Goal: Transaction & Acquisition: Book appointment/travel/reservation

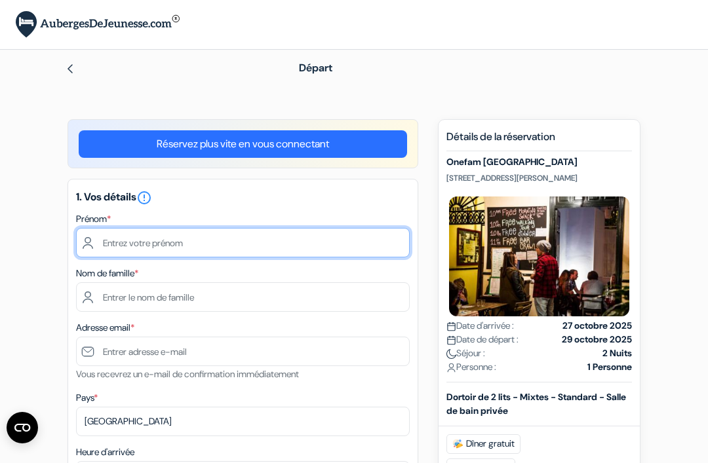
click at [187, 246] on input "text" at bounding box center [243, 242] width 334 height 29
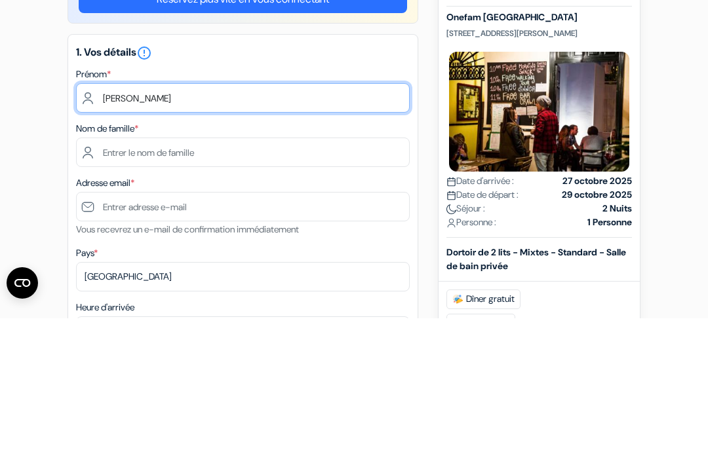
type input "[PERSON_NAME]"
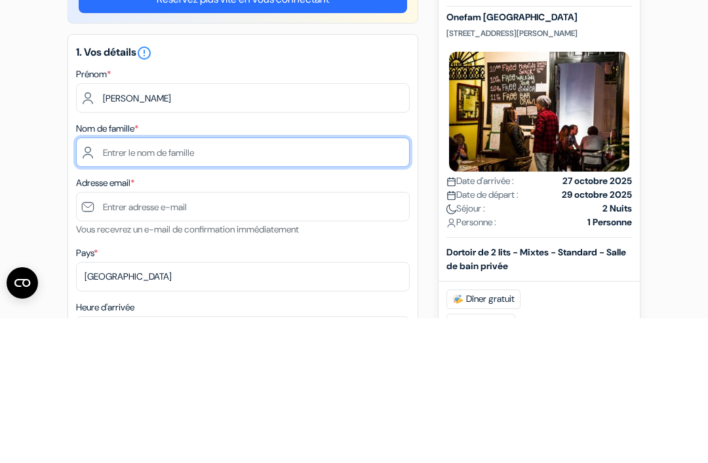
click at [324, 283] on input "text" at bounding box center [243, 297] width 334 height 29
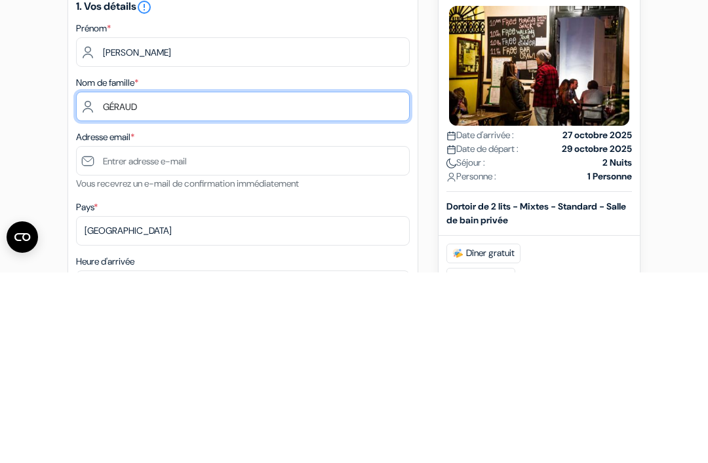
type input "GÉRAUD"
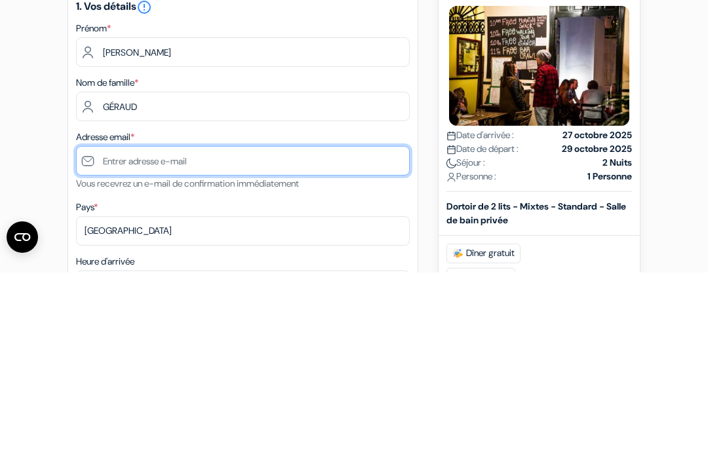
click at [162, 337] on input "text" at bounding box center [243, 351] width 334 height 29
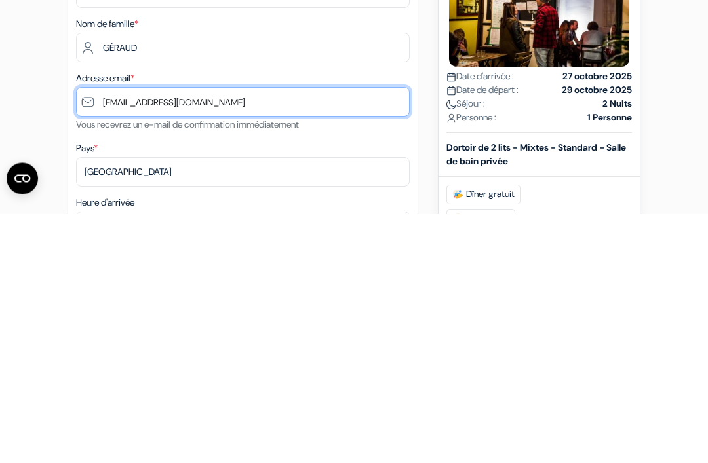
type input "[EMAIL_ADDRESS][DOMAIN_NAME]"
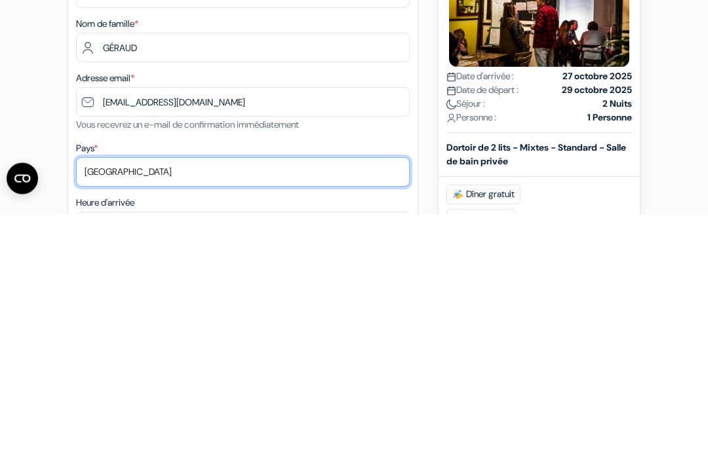
click at [325, 407] on select "Selectionner le pays Abkhazie [GEOGRAPHIC_DATA] [GEOGRAPHIC_DATA] Du [GEOGRAPHI…" at bounding box center [243, 421] width 334 height 29
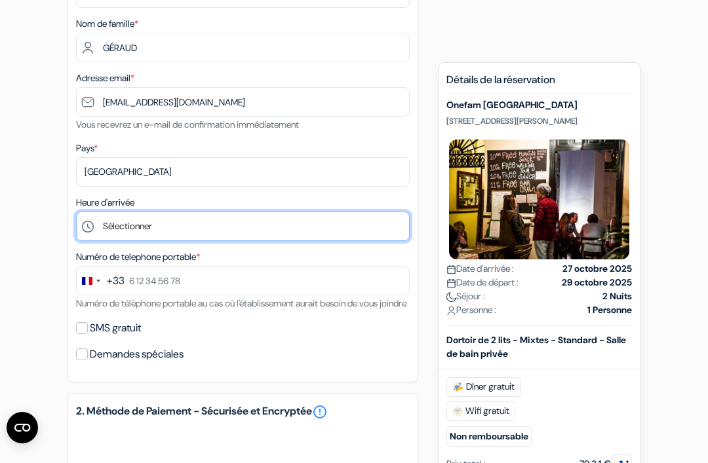
click at [315, 226] on select "Sélectionner 1:00 2:00 3:00 4:00 5:00 6:00 7:00 8:00 9:00 10:00 11:00 12:00 13:…" at bounding box center [243, 226] width 334 height 29
select select "17"
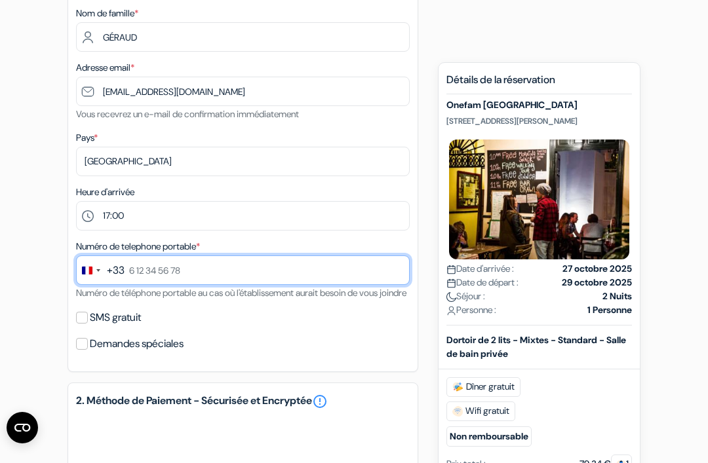
click at [304, 272] on input "text" at bounding box center [243, 270] width 334 height 29
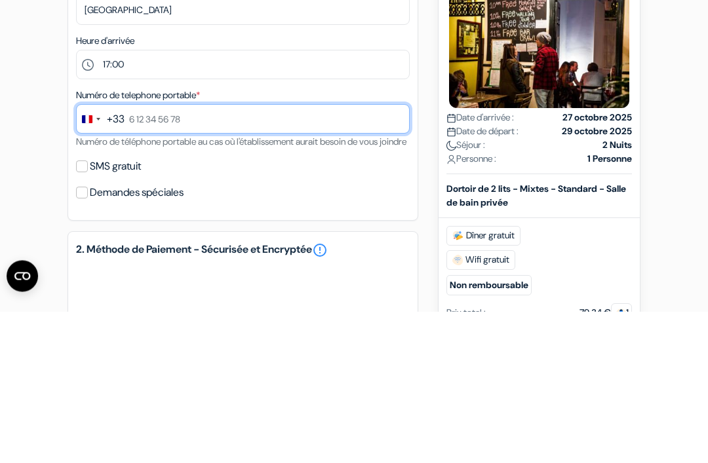
type input "0"
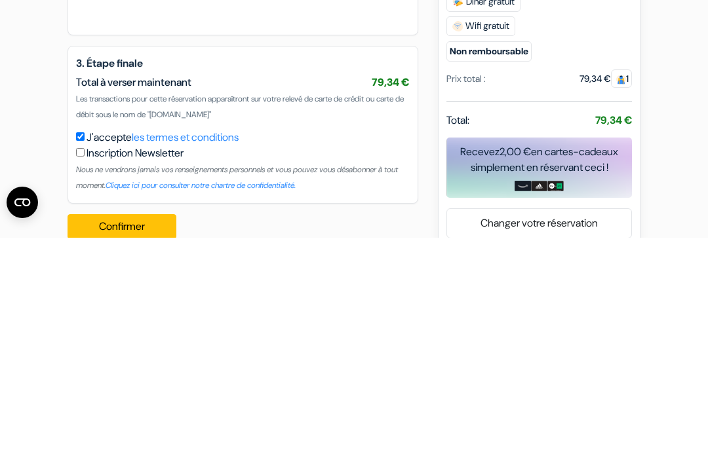
scroll to position [616, 0]
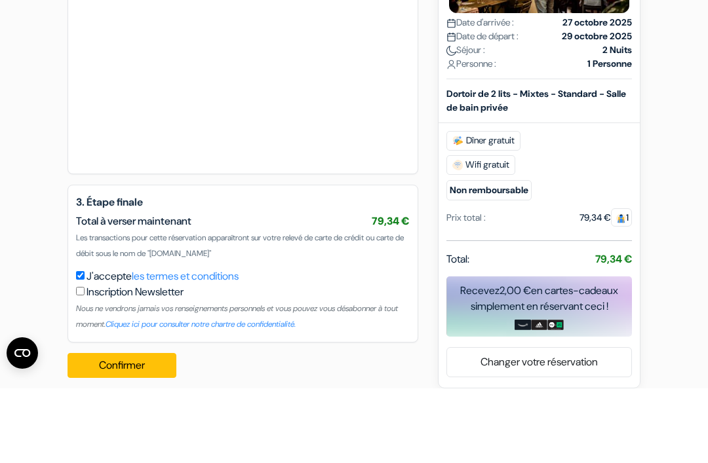
type input "6 73 54 61 45"
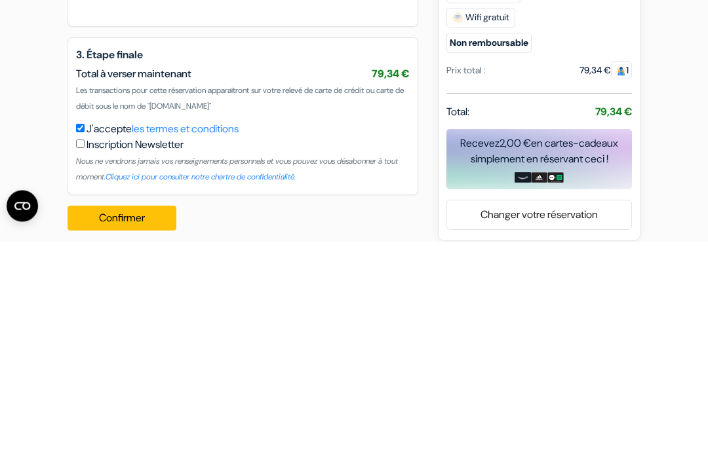
scroll to position [645, 0]
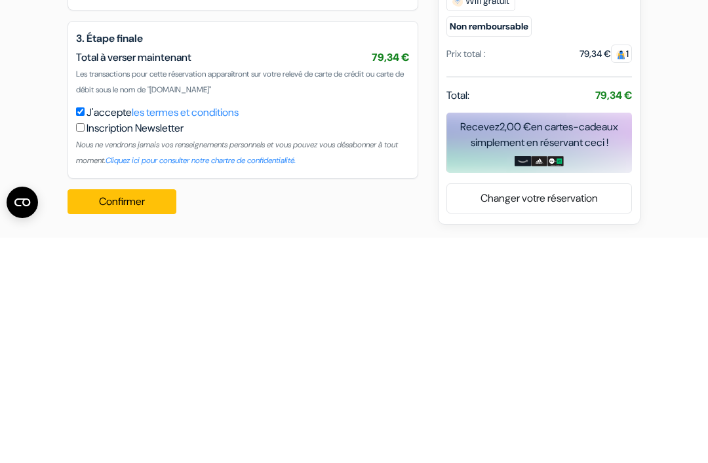
click at [109, 415] on button "Confirmer Loading..." at bounding box center [122, 427] width 109 height 25
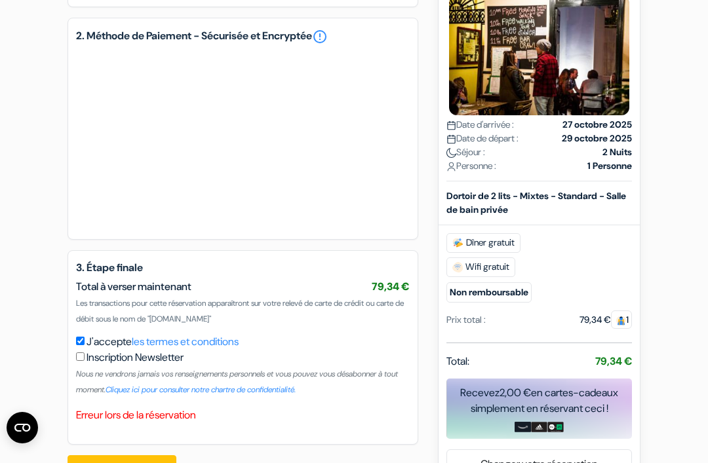
scroll to position [640, 0]
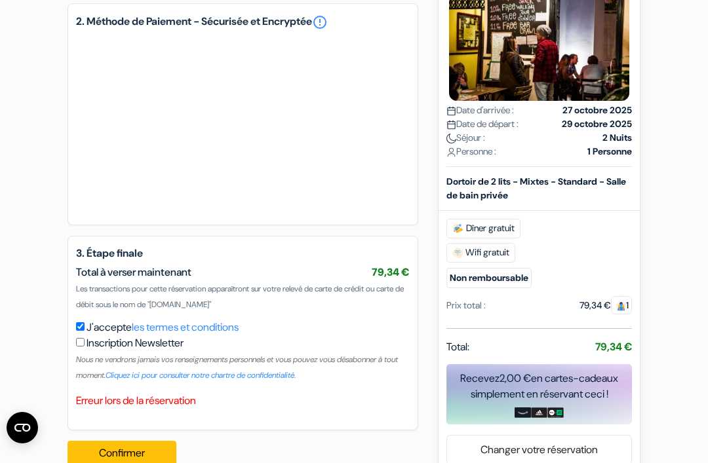
click at [119, 463] on button "Confirmer Loading..." at bounding box center [122, 453] width 109 height 25
click at [122, 409] on p "Erreur lors de la réservation" at bounding box center [243, 401] width 334 height 16
click at [159, 408] on div "3. Étape finale Total à verser maintenant 79,34 € Les transactions pour cette r…" at bounding box center [243, 333] width 351 height 195
click at [129, 463] on button "Confirmer Loading..." at bounding box center [122, 453] width 109 height 25
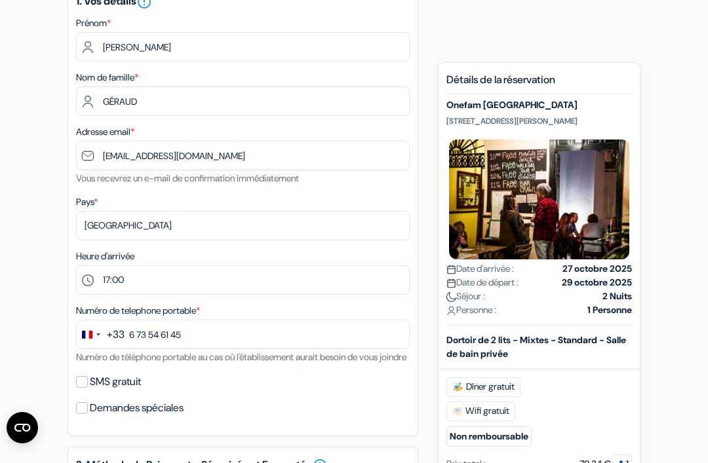
scroll to position [0, 0]
